Goal: Task Accomplishment & Management: Complete application form

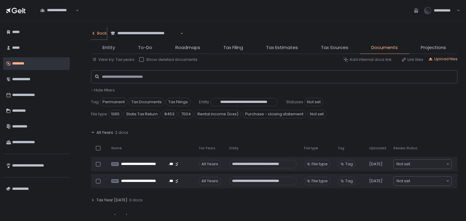
click at [100, 34] on div "Back" at bounding box center [99, 33] width 16 height 5
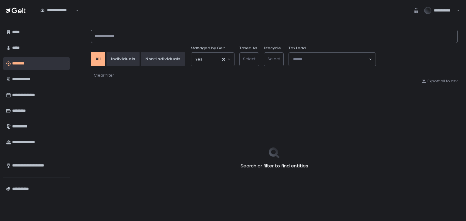
click at [123, 40] on input at bounding box center [274, 36] width 366 height 13
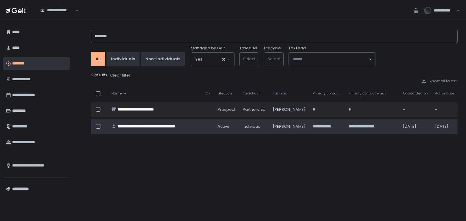
type input "********"
click at [168, 128] on div "**********" at bounding box center [154, 126] width 75 height 5
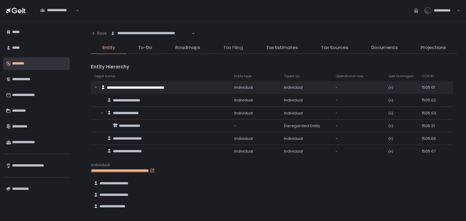
click at [234, 51] on span "Tax Filing" at bounding box center [233, 47] width 20 height 7
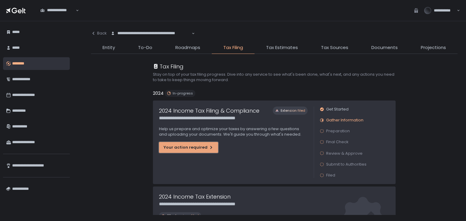
click at [181, 148] on div "Your action required" at bounding box center [188, 147] width 50 height 5
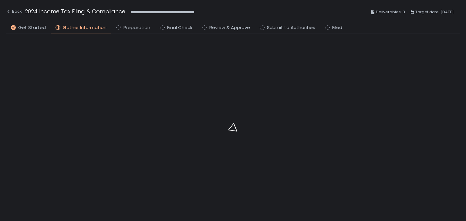
click at [125, 30] on span "Preparation" at bounding box center [136, 27] width 27 height 7
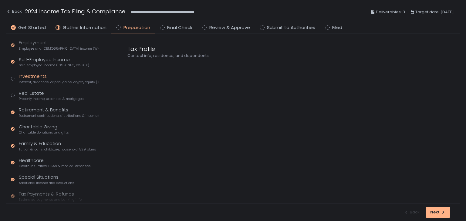
click at [34, 78] on div "Investments Interest, dividends, capital gains, crypto, equity (1099s, K-1s)" at bounding box center [59, 79] width 80 height 12
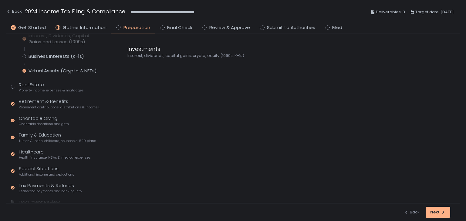
scroll to position [75, 0]
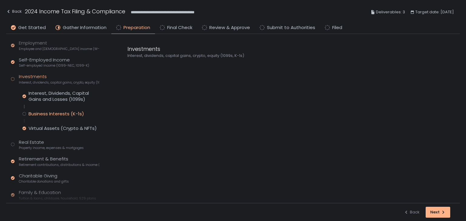
click at [44, 111] on div "Business Interests (K-1s)" at bounding box center [55, 114] width 55 height 6
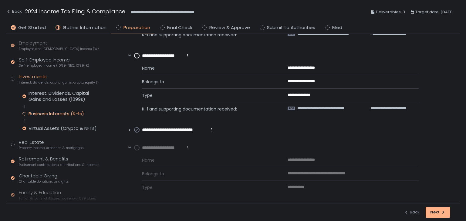
scroll to position [283, 0]
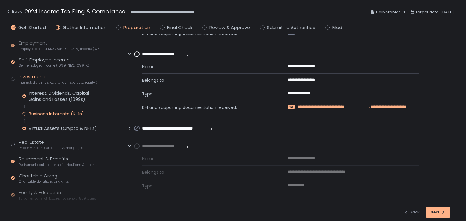
click at [348, 105] on span "**********" at bounding box center [332, 106] width 71 height 5
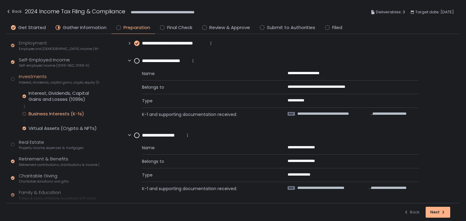
scroll to position [192, 0]
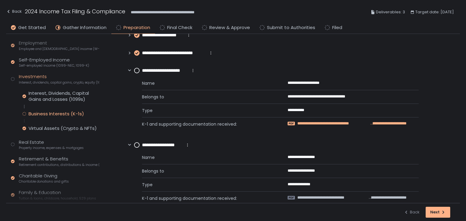
click at [327, 121] on span "**********" at bounding box center [333, 123] width 72 height 5
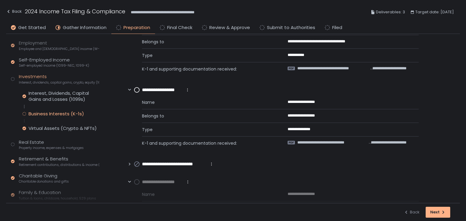
scroll to position [283, 0]
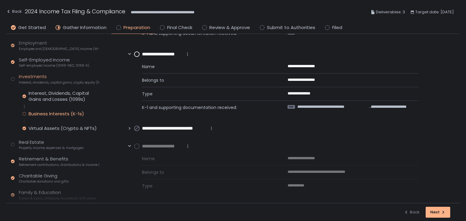
click at [137, 144] on circle at bounding box center [136, 146] width 5 height 5
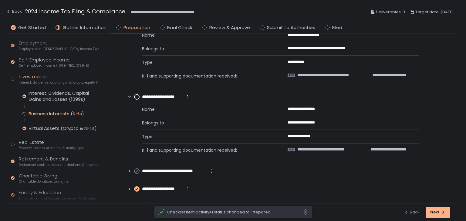
scroll to position [209, 0]
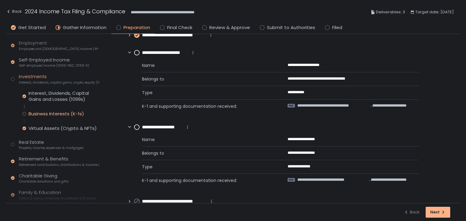
click at [136, 55] on circle at bounding box center [136, 52] width 5 height 5
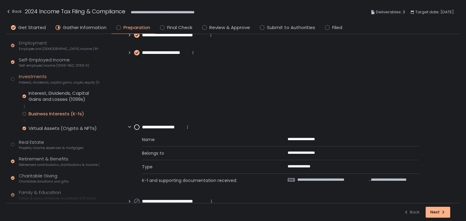
scroll to position [183, 0]
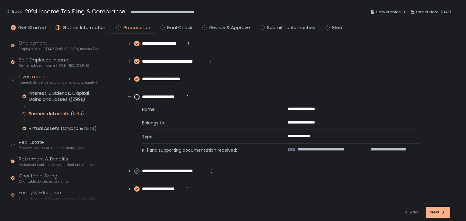
click at [138, 97] on circle at bounding box center [136, 97] width 5 height 5
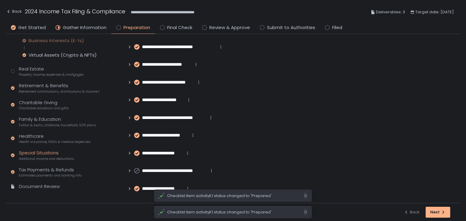
scroll to position [154, 0]
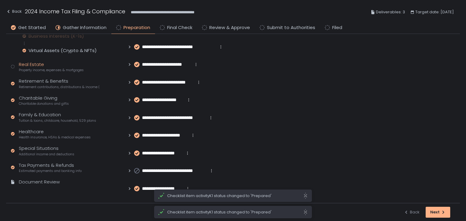
click at [30, 65] on div "Real Estate Property income, expenses & mortgages" at bounding box center [51, 67] width 65 height 12
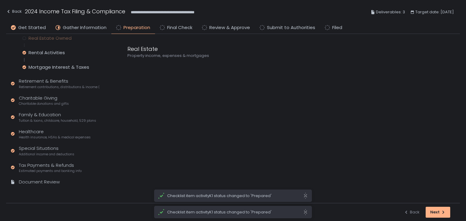
scroll to position [105, 0]
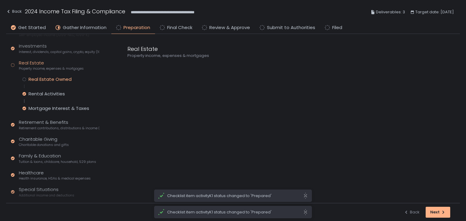
click at [40, 80] on div "Real Estate Owned" at bounding box center [49, 79] width 43 height 6
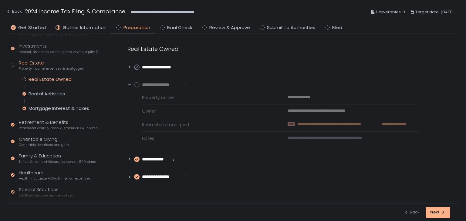
click at [358, 124] on span "**********" at bounding box center [337, 124] width 81 height 5
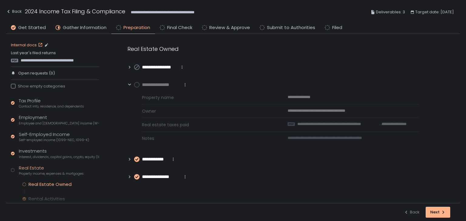
click at [34, 44] on link "Internal docs" at bounding box center [27, 44] width 33 height 5
click at [137, 85] on circle at bounding box center [136, 84] width 5 height 5
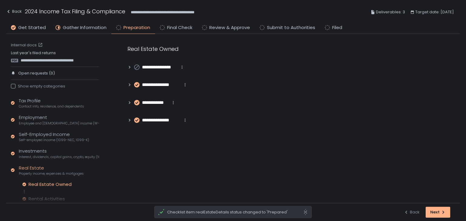
scroll to position [148, 0]
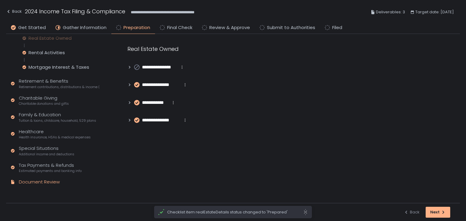
click at [53, 181] on div "Document Review" at bounding box center [39, 182] width 41 height 7
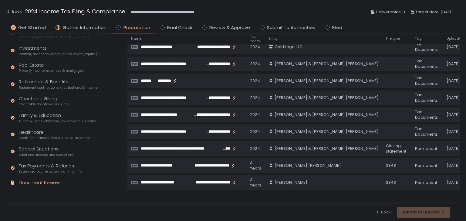
scroll to position [105, 0]
click at [433, 212] on div "Back Submit for Review" at bounding box center [412, 212] width 75 height 11
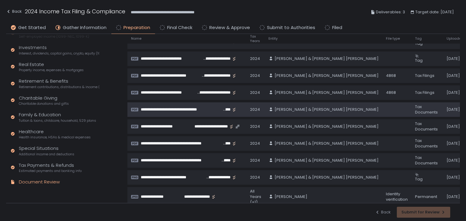
scroll to position [0, 0]
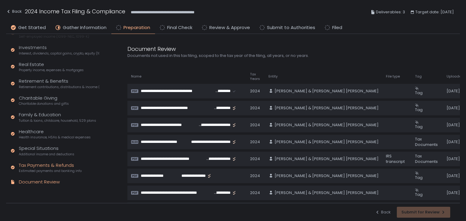
click at [42, 165] on div "Tax Payments & Refunds Estimated payments and banking info" at bounding box center [50, 168] width 63 height 12
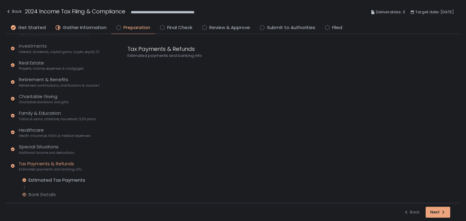
click at [441, 210] on icon "button" at bounding box center [442, 212] width 5 height 5
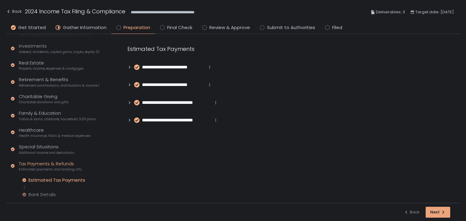
click at [441, 210] on icon "button" at bounding box center [442, 212] width 5 height 5
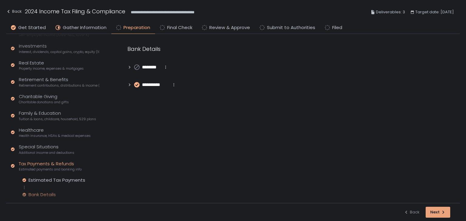
click at [441, 210] on icon "button" at bounding box center [442, 212] width 5 height 5
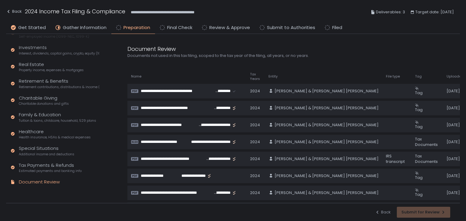
click at [441, 210] on div "Back Submit for Review" at bounding box center [412, 212] width 75 height 11
